Goal: Information Seeking & Learning: Learn about a topic

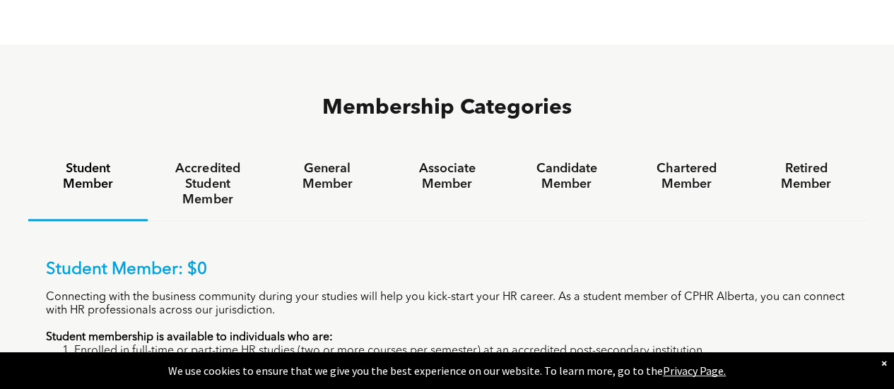
scroll to position [919, 0]
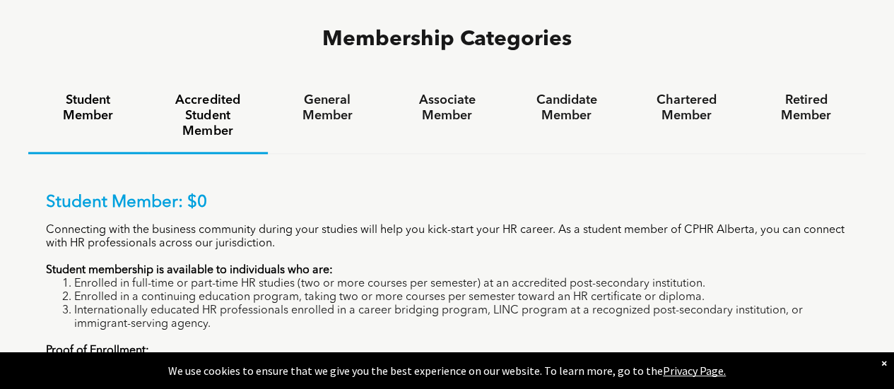
click at [195, 93] on h4 "Accredited Student Member" at bounding box center [207, 116] width 94 height 47
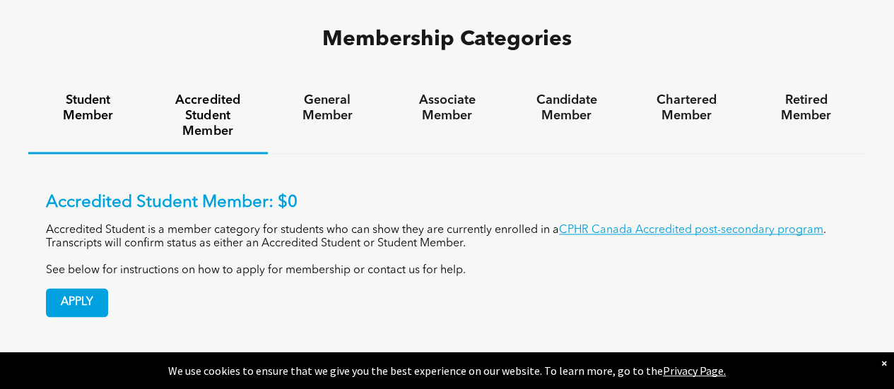
click at [130, 80] on div "Student Member" at bounding box center [87, 117] width 119 height 74
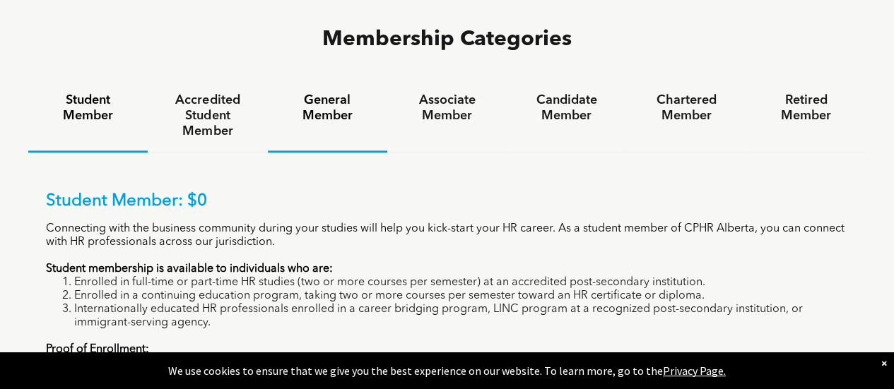
click at [332, 93] on h4 "General Member" at bounding box center [328, 108] width 94 height 31
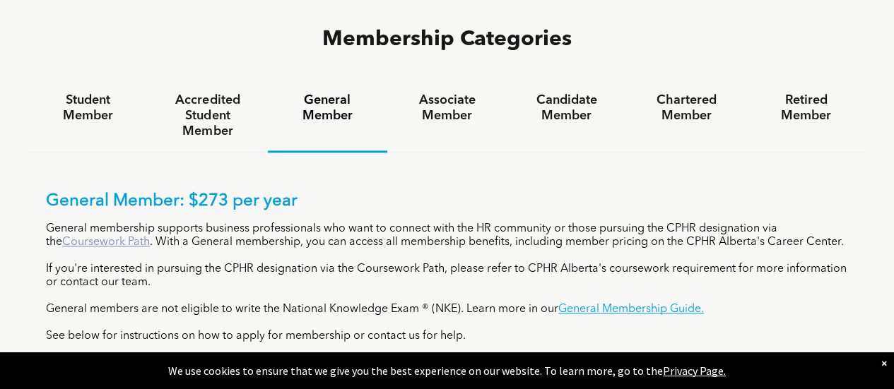
click at [117, 237] on link "Coursework Path" at bounding box center [106, 242] width 88 height 11
click at [437, 93] on h4 "Associate Member" at bounding box center [447, 108] width 94 height 31
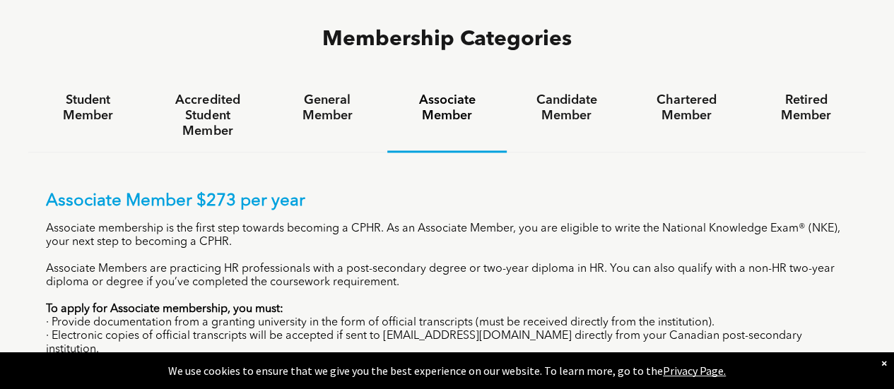
scroll to position [989, 0]
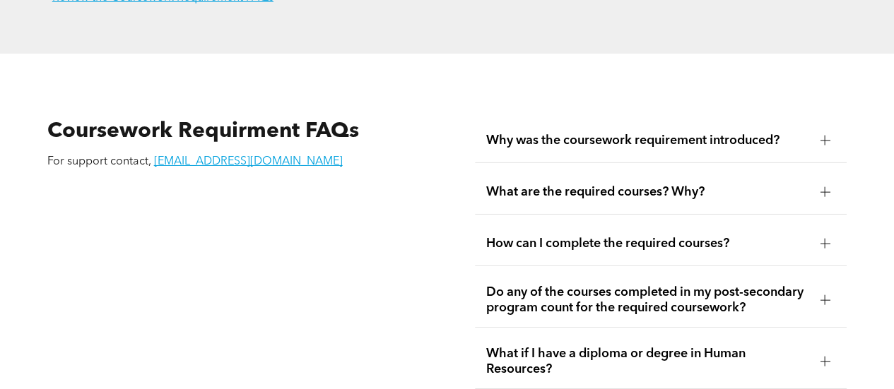
scroll to position [2402, 0]
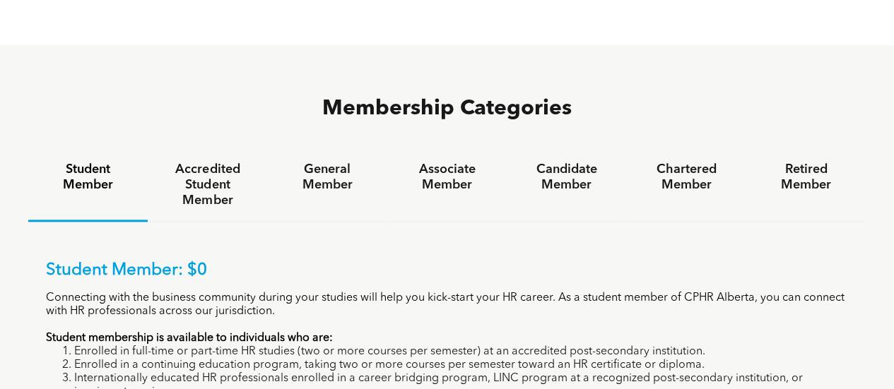
scroll to position [848, 0]
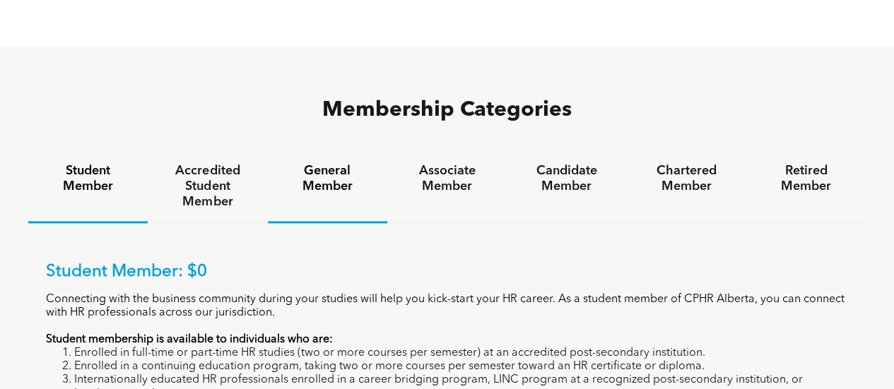
click at [334, 163] on h4 "General Member" at bounding box center [328, 178] width 94 height 31
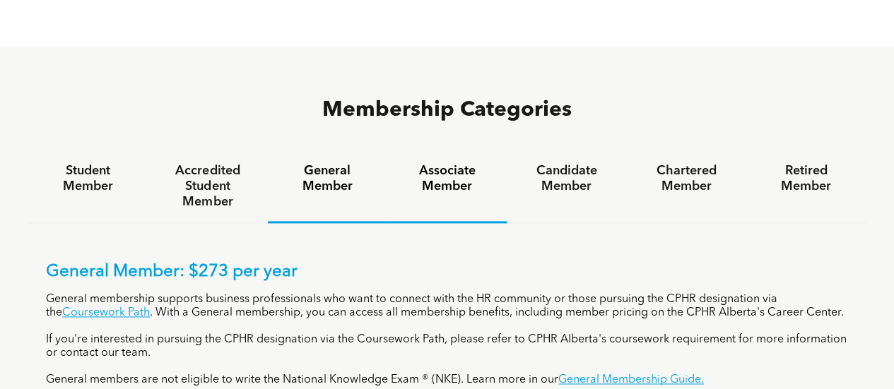
click at [432, 151] on div "Associate Member" at bounding box center [446, 187] width 119 height 73
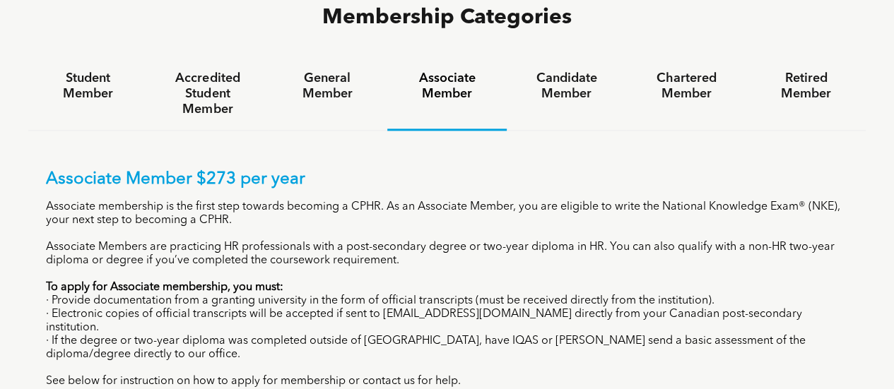
scroll to position [919, 0]
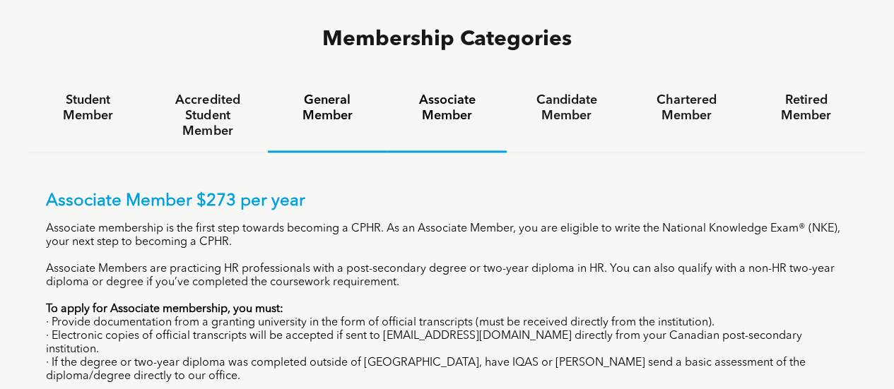
click at [315, 80] on div "General Member" at bounding box center [327, 116] width 119 height 73
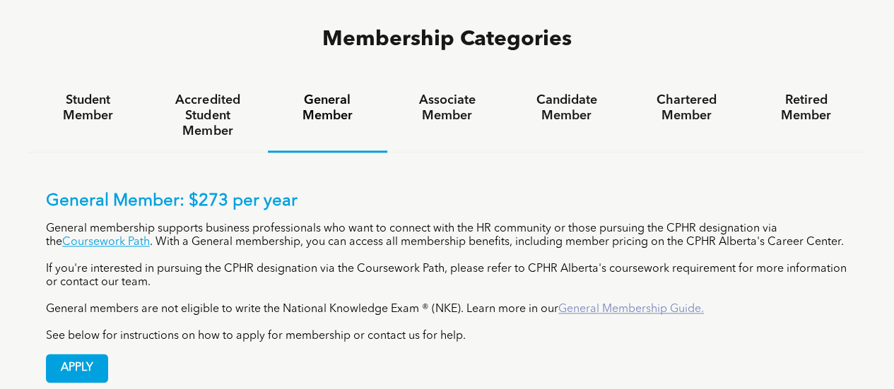
click at [675, 304] on link "General Membership Guide." at bounding box center [631, 309] width 146 height 11
